Goal: Download file/media

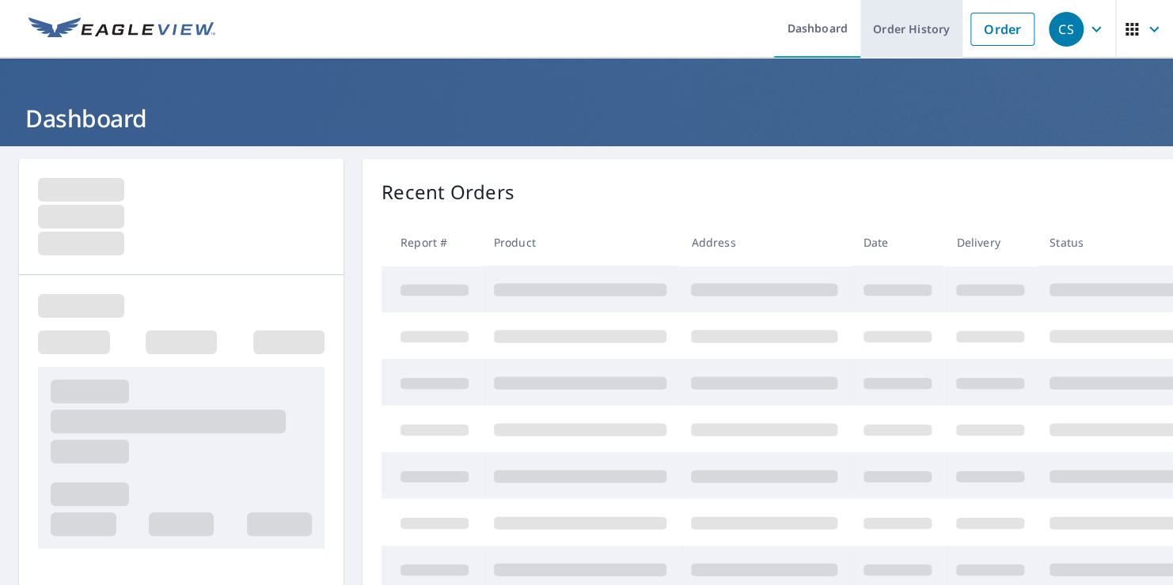
click at [893, 25] on link "Order History" at bounding box center [911, 29] width 102 height 58
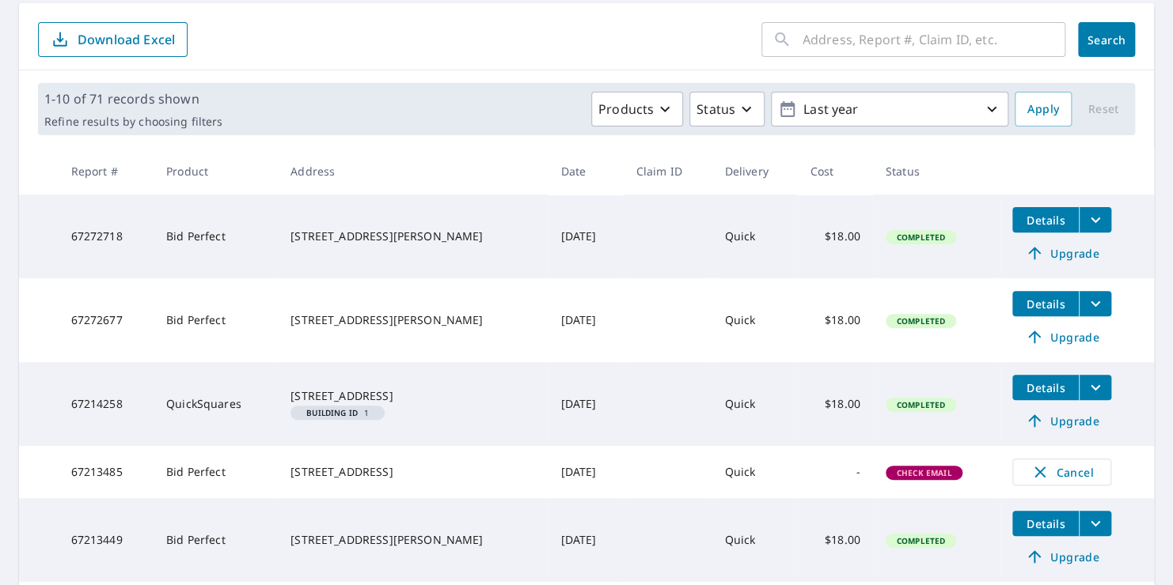
scroll to position [157, 0]
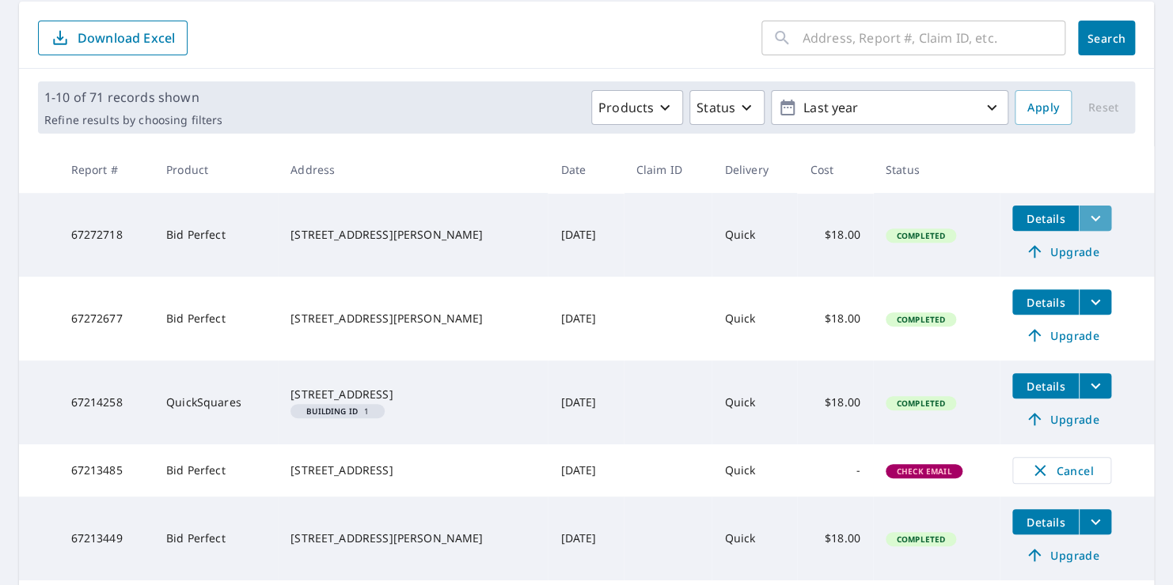
click at [1085, 215] on icon "filesDropdownBtn-67272718" at bounding box center [1094, 218] width 19 height 19
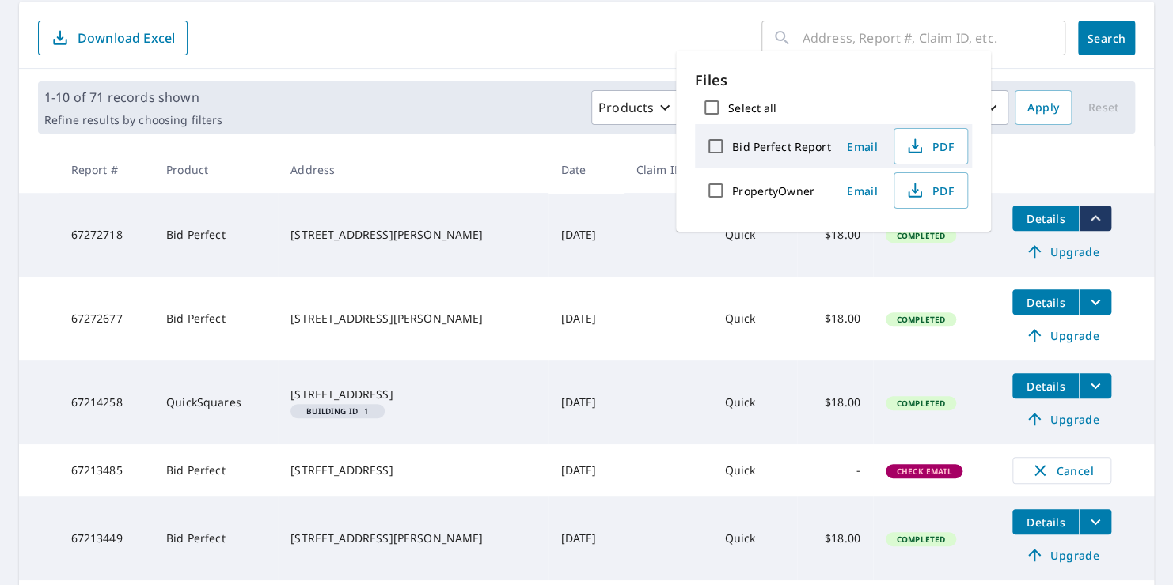
click at [779, 146] on label "Bid Perfect Report" at bounding box center [781, 146] width 98 height 15
click at [732, 146] on input "Bid Perfect Report" at bounding box center [715, 146] width 33 height 33
checkbox input "true"
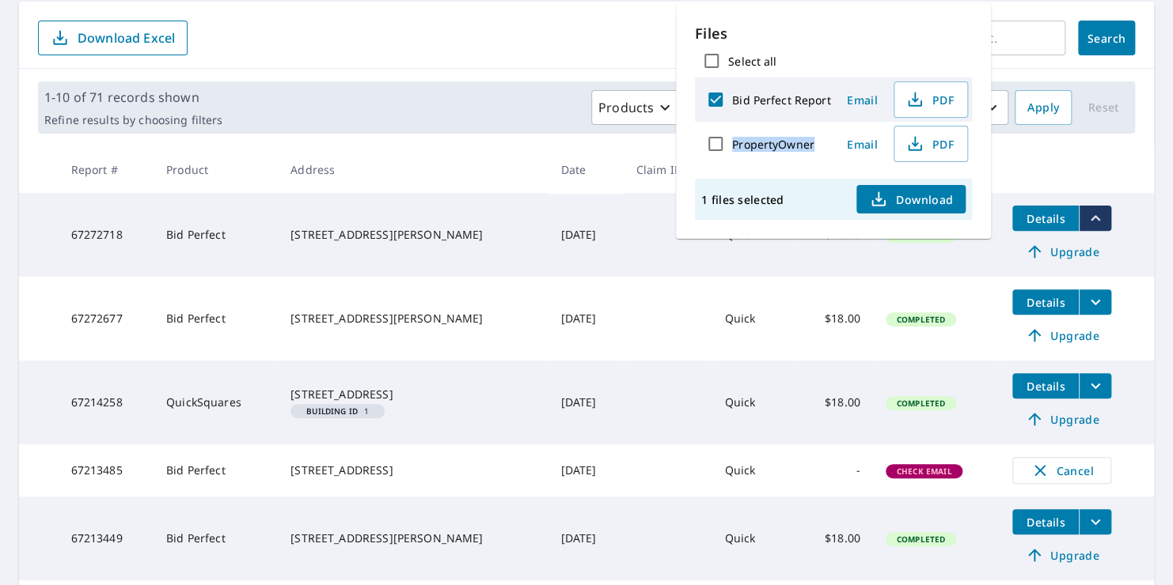
click at [779, 146] on label "PropertyOwner" at bounding box center [773, 144] width 82 height 15
click at [732, 146] on input "PropertyOwner" at bounding box center [715, 143] width 33 height 33
checkbox input "true"
drag, startPoint x: 779, startPoint y: 146, endPoint x: 941, endPoint y: 98, distance: 168.5
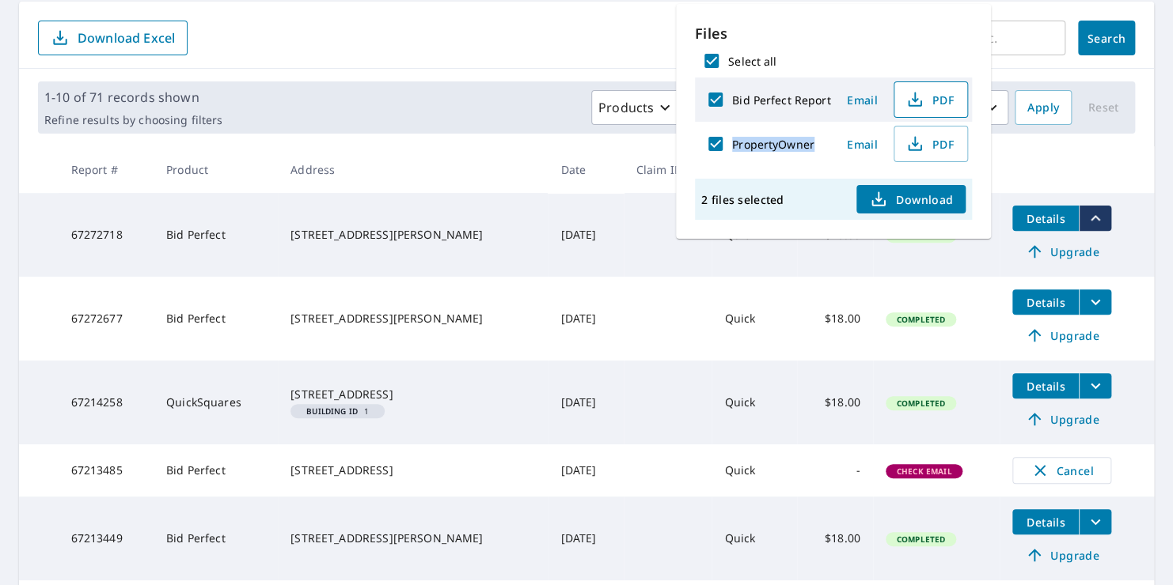
click at [941, 98] on span "PDF" at bounding box center [929, 99] width 51 height 19
